Goal: Task Accomplishment & Management: Manage account settings

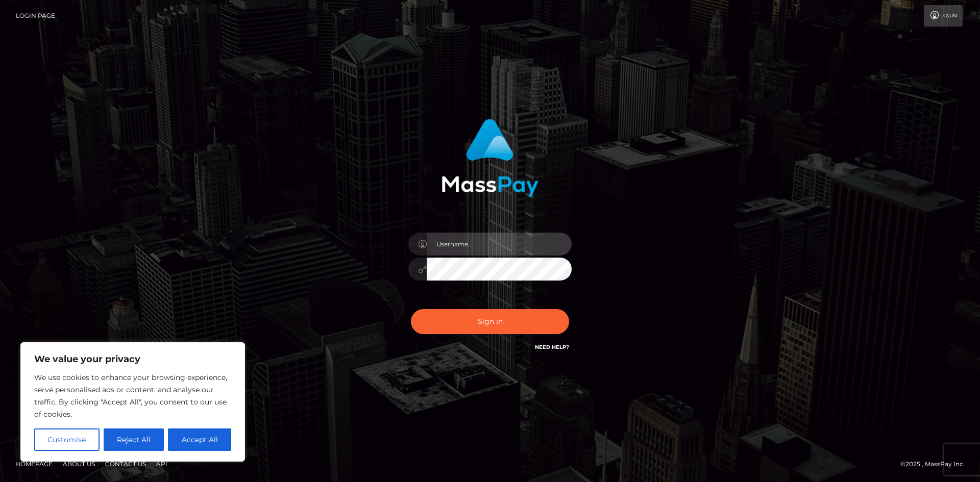
click at [482, 244] on input "text" at bounding box center [499, 244] width 145 height 23
type input "basicbimbo2@hotmail.com"
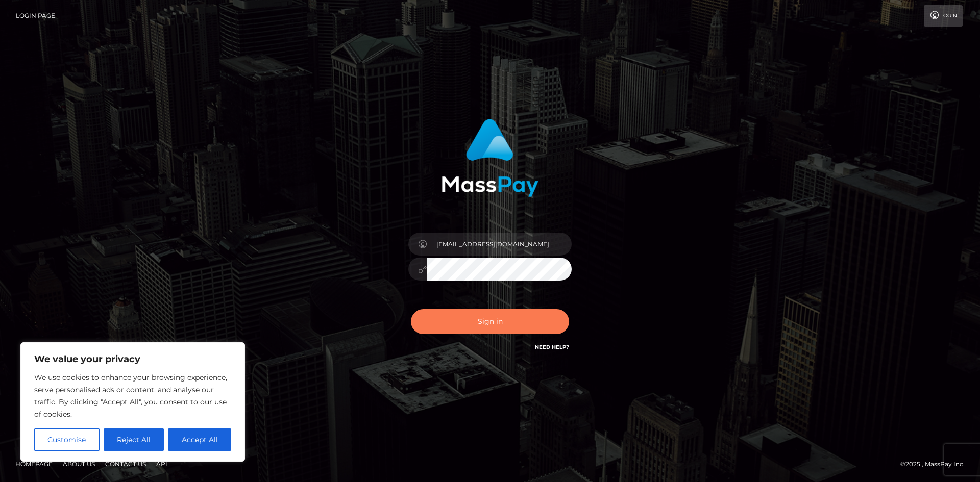
click at [459, 326] on button "Sign in" at bounding box center [490, 321] width 158 height 25
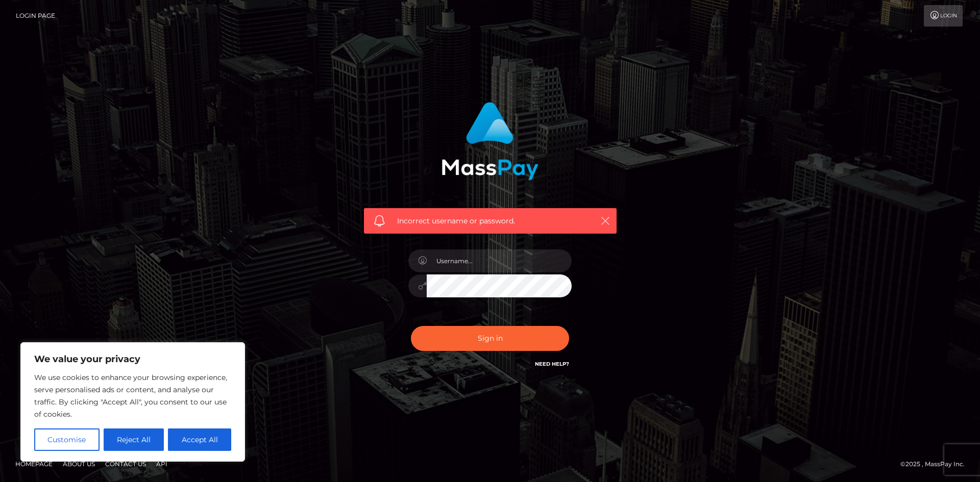
click at [608, 220] on icon "button" at bounding box center [605, 221] width 10 height 10
click at [481, 255] on input "text" at bounding box center [499, 261] width 145 height 23
type input "basicbimbo2@hotmail.com"
click at [605, 219] on icon "button" at bounding box center [605, 221] width 10 height 10
drag, startPoint x: 604, startPoint y: 217, endPoint x: 602, endPoint y: 223, distance: 5.5
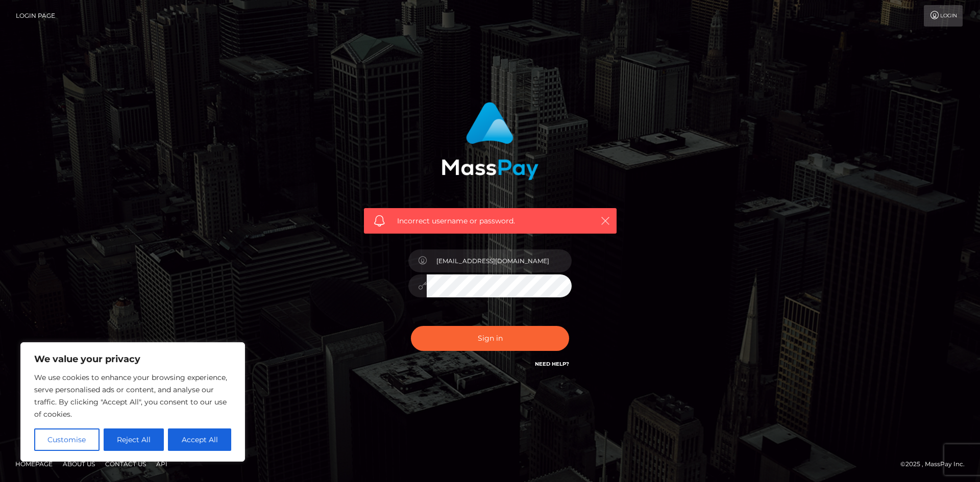
click at [604, 217] on icon "button" at bounding box center [605, 221] width 10 height 10
click at [141, 435] on button "Reject All" at bounding box center [134, 440] width 61 height 22
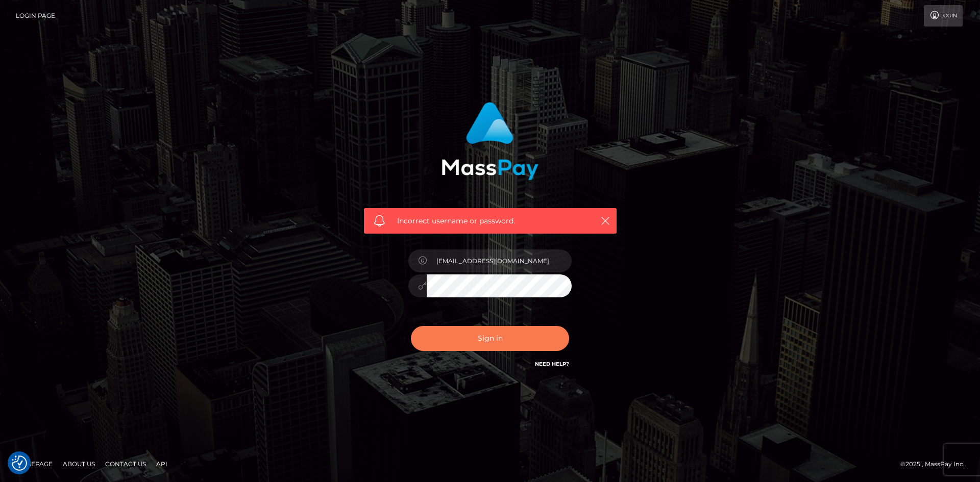
click at [445, 330] on button "Sign in" at bounding box center [490, 338] width 158 height 25
click at [29, 14] on link "Login Page" at bounding box center [35, 15] width 39 height 21
